Goal: Navigation & Orientation: Find specific page/section

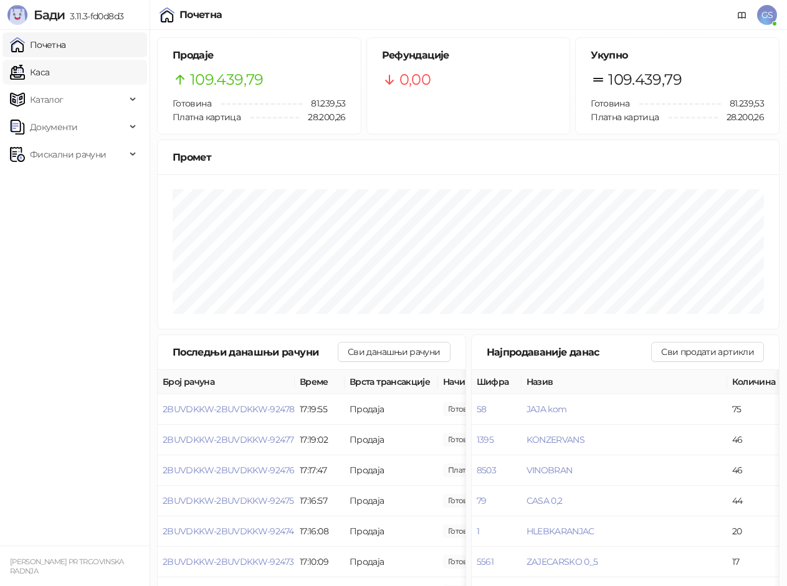
drag, startPoint x: 41, startPoint y: 45, endPoint x: 48, endPoint y: 60, distance: 16.4
click at [42, 46] on link "Почетна" at bounding box center [38, 44] width 56 height 25
click at [49, 74] on link "Каса" at bounding box center [29, 72] width 39 height 25
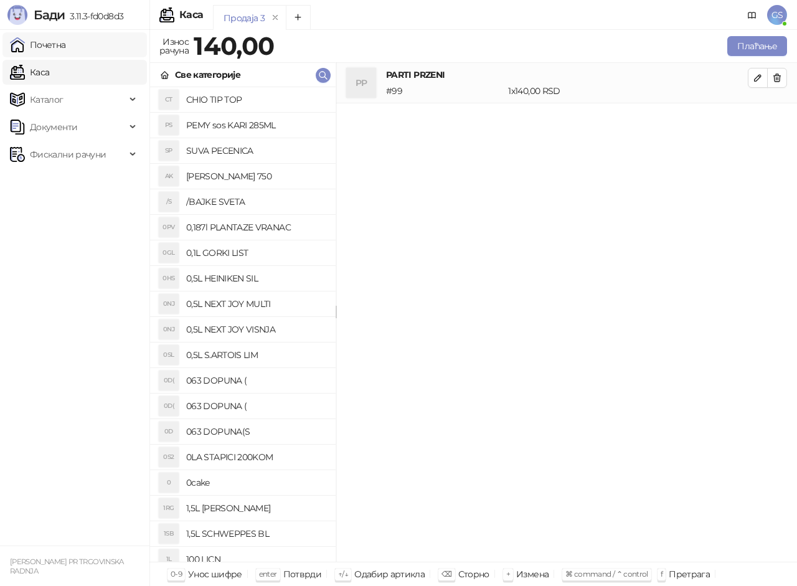
click at [59, 42] on link "Почетна" at bounding box center [38, 44] width 56 height 25
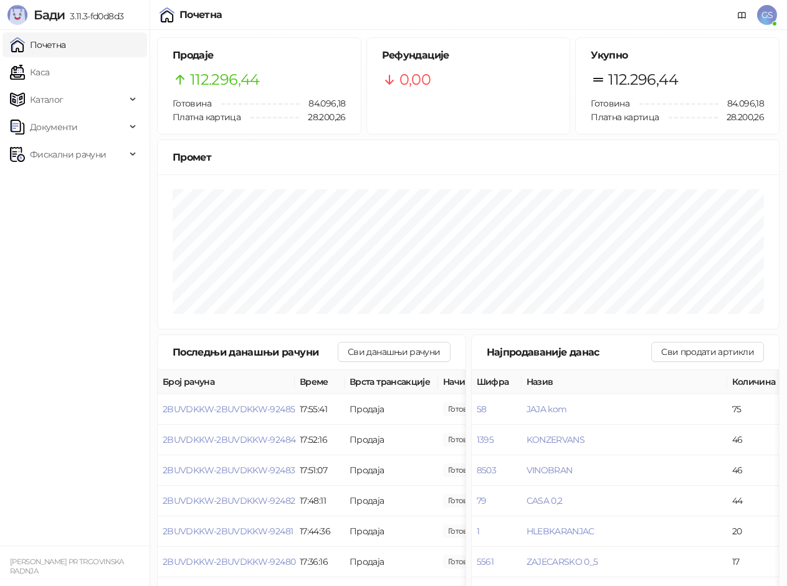
click at [66, 47] on link "Почетна" at bounding box center [38, 44] width 56 height 25
click at [49, 75] on link "Каса" at bounding box center [29, 72] width 39 height 25
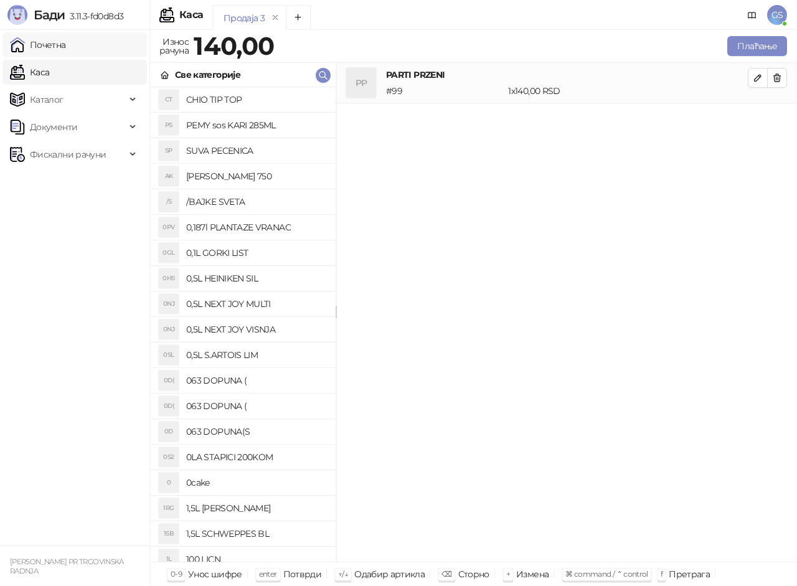
click at [66, 50] on link "Почетна" at bounding box center [38, 44] width 56 height 25
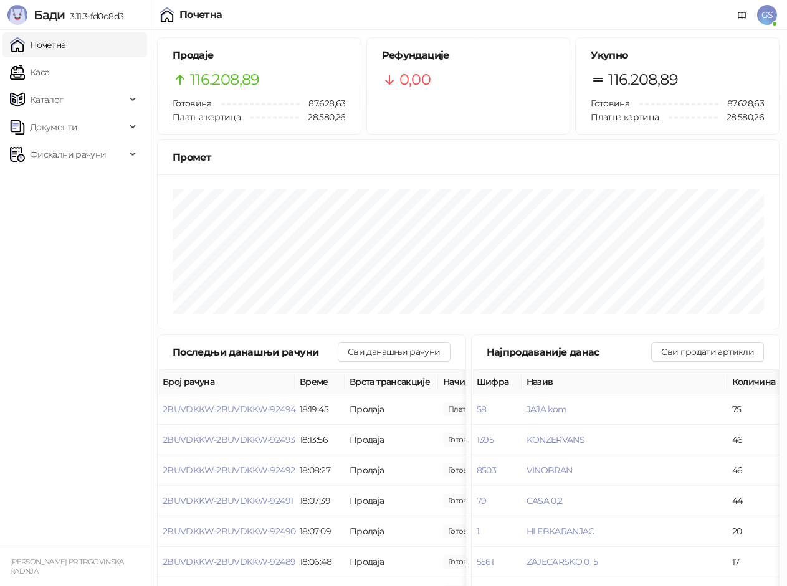
click at [49, 49] on link "Почетна" at bounding box center [38, 44] width 56 height 25
click at [49, 73] on link "Каса" at bounding box center [29, 72] width 39 height 25
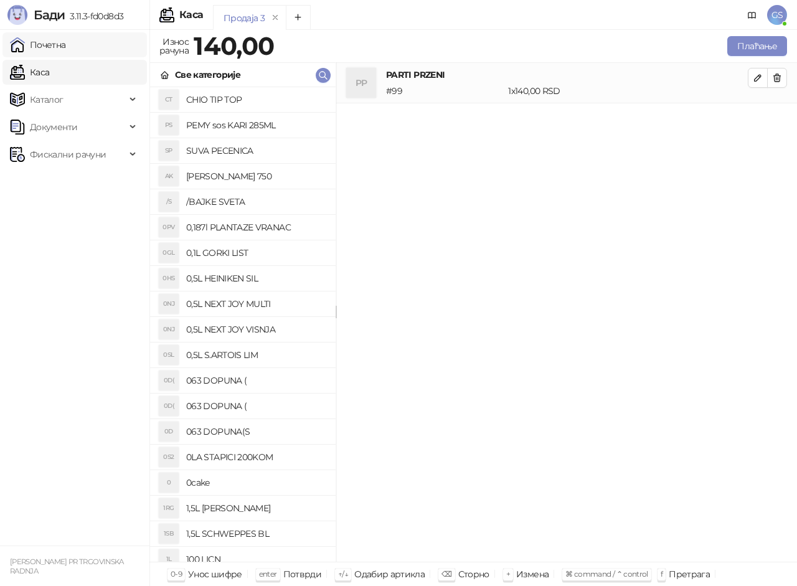
click at [57, 46] on link "Почетна" at bounding box center [38, 44] width 56 height 25
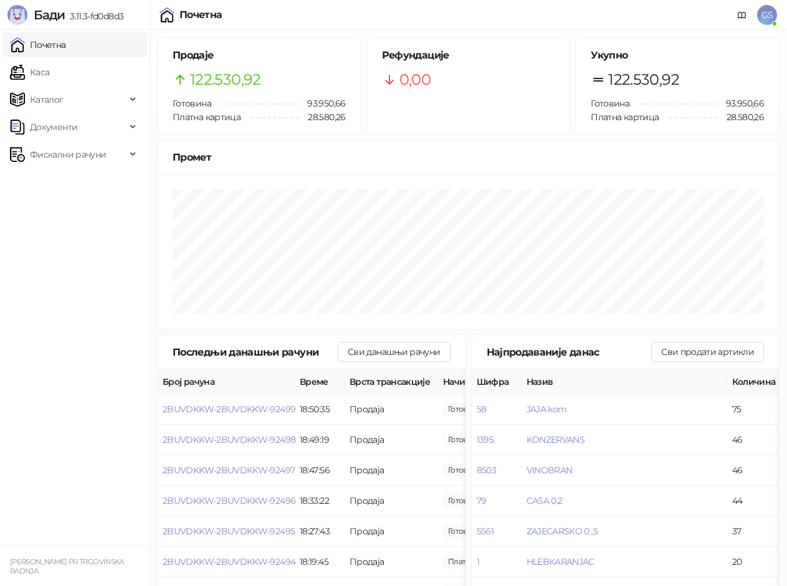
click at [66, 42] on link "Почетна" at bounding box center [38, 44] width 56 height 25
click at [49, 65] on link "Каса" at bounding box center [29, 72] width 39 height 25
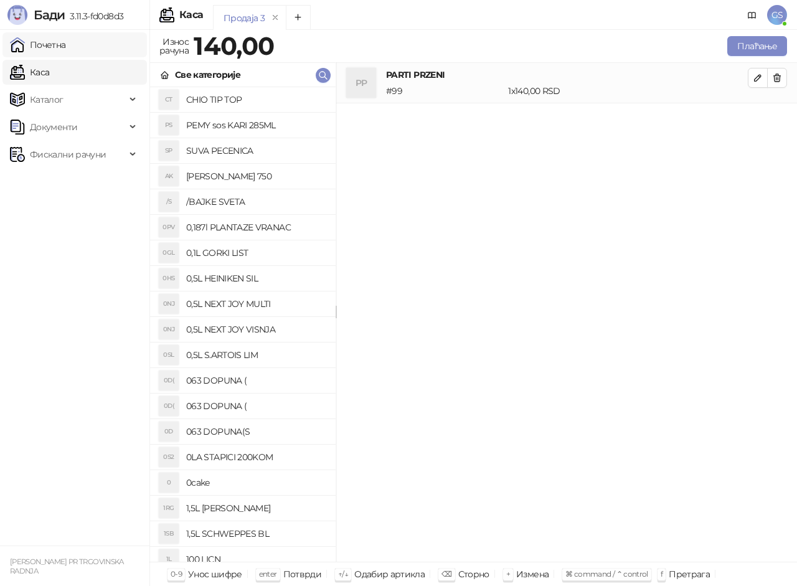
click at [66, 45] on link "Почетна" at bounding box center [38, 44] width 56 height 25
